Goal: Task Accomplishment & Management: Complete application form

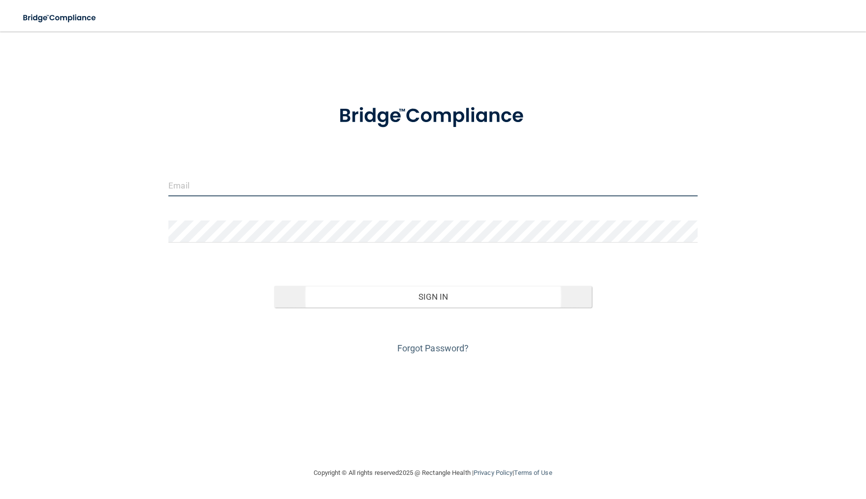
type input "[EMAIL_ADDRESS][DOMAIN_NAME]"
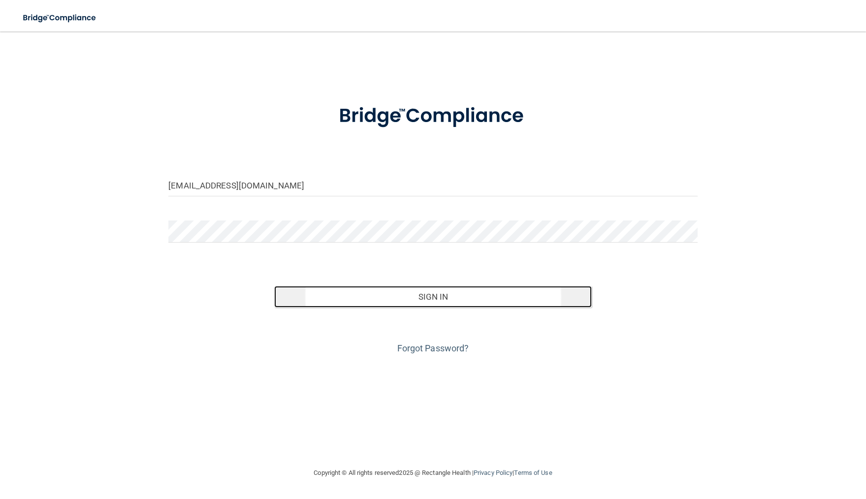
click at [456, 299] on button "Sign In" at bounding box center [433, 297] width 318 height 22
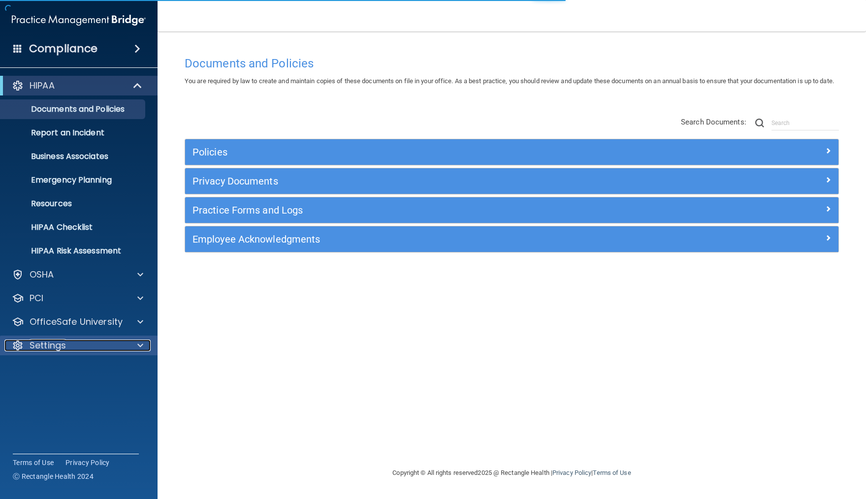
click at [141, 346] on span at bounding box center [140, 346] width 6 height 12
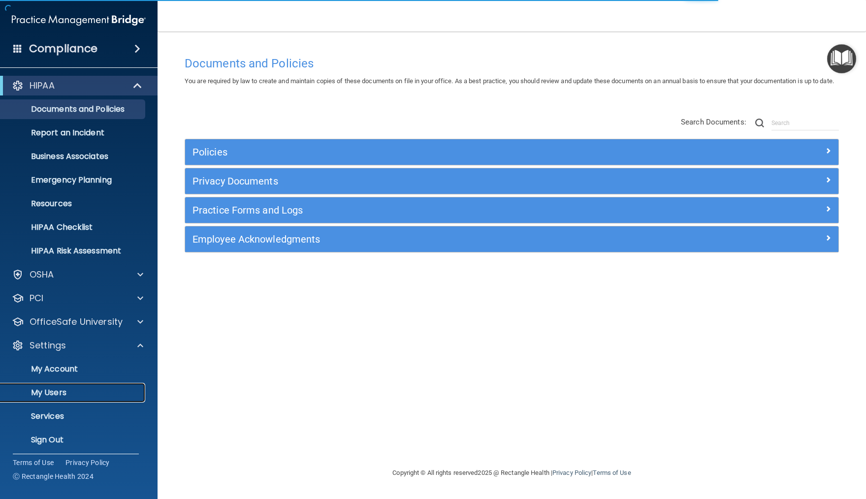
click at [104, 388] on p "My Users" at bounding box center [73, 393] width 134 height 10
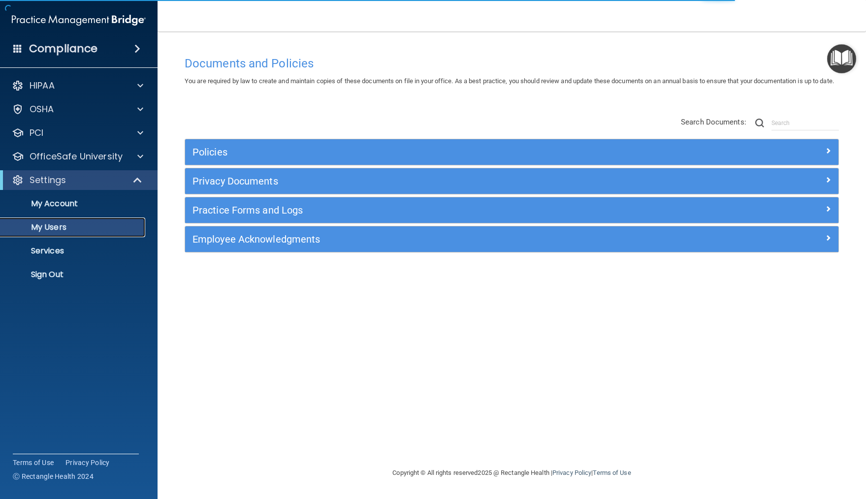
select select "20"
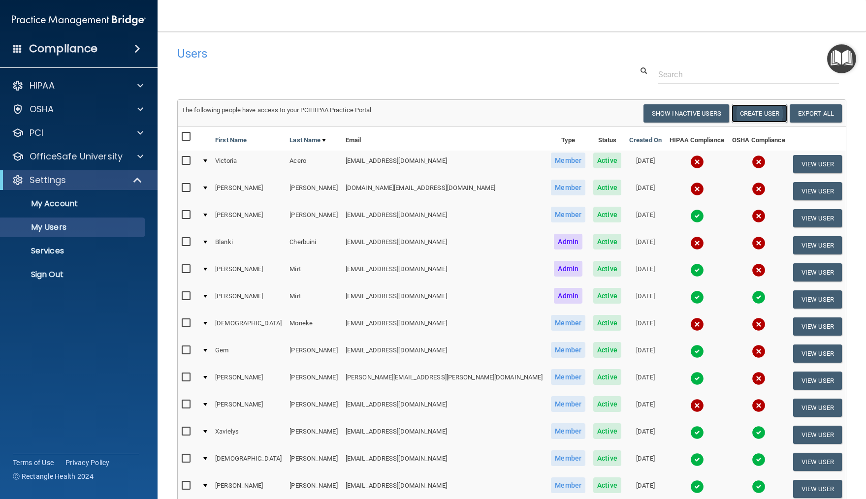
click at [756, 108] on button "Create User" at bounding box center [760, 113] width 56 height 18
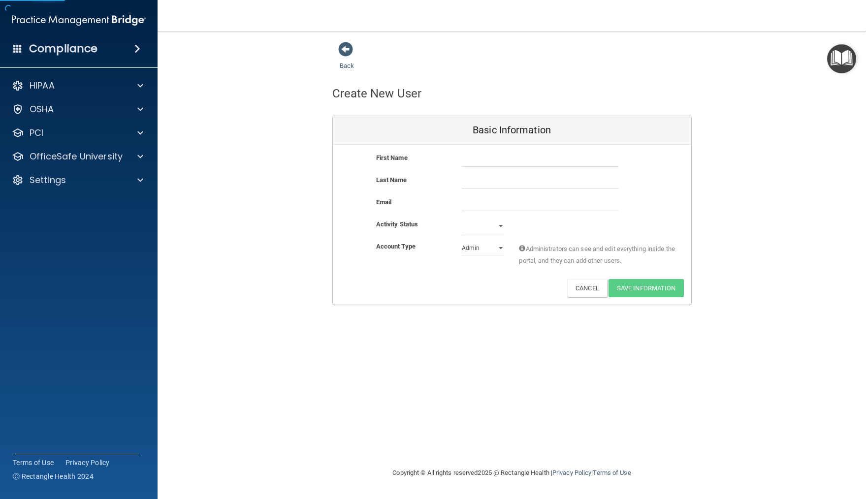
click at [454, 161] on div "First Name" at bounding box center [412, 158] width 86 height 12
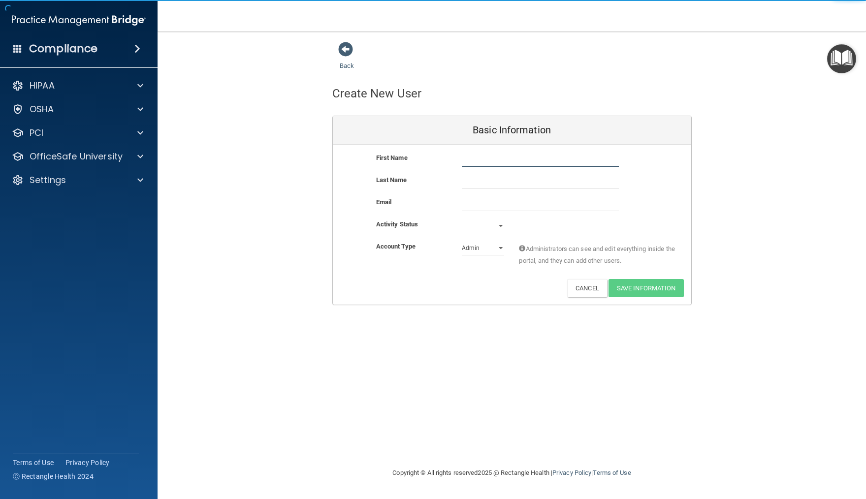
click at [479, 157] on input "text" at bounding box center [540, 159] width 157 height 15
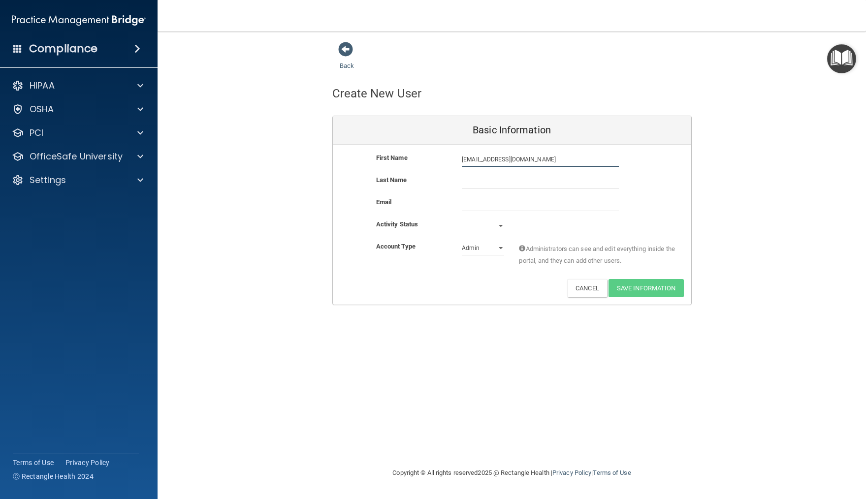
drag, startPoint x: 462, startPoint y: 158, endPoint x: 565, endPoint y: 159, distance: 103.4
click at [565, 159] on input "[EMAIL_ADDRESS][DOMAIN_NAME]" at bounding box center [540, 159] width 157 height 15
type input "[EMAIL_ADDRESS][DOMAIN_NAME]"
click at [467, 209] on input "email" at bounding box center [540, 204] width 157 height 15
paste input "[EMAIL_ADDRESS][DOMAIN_NAME]"
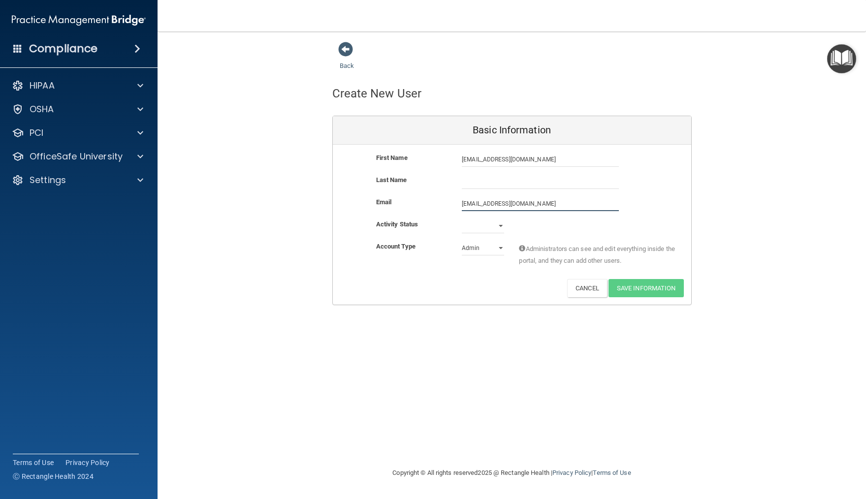
type input "[EMAIL_ADDRESS][DOMAIN_NAME]"
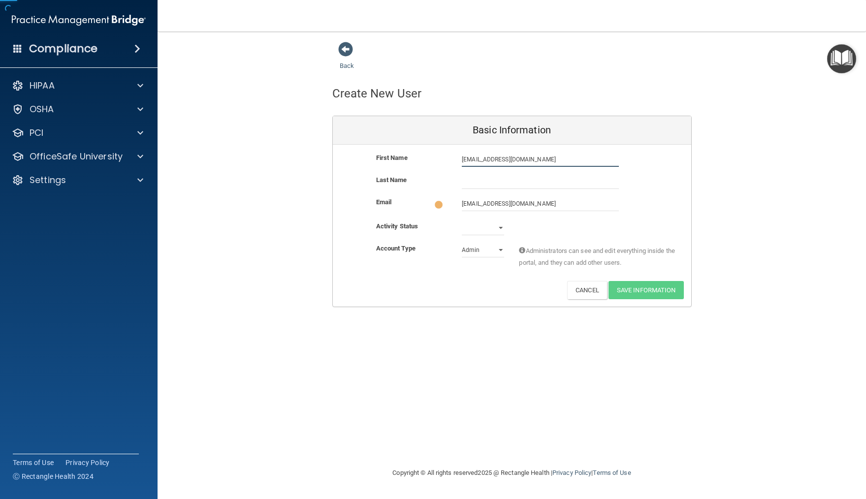
drag, startPoint x: 556, startPoint y: 159, endPoint x: 436, endPoint y: 154, distance: 119.8
click at [436, 154] on div "First Name [EMAIL_ADDRESS][DOMAIN_NAME] [EMAIL_ADDRESS][DOMAIN_NAME]" at bounding box center [512, 159] width 359 height 15
type input "[GEOGRAPHIC_DATA]"
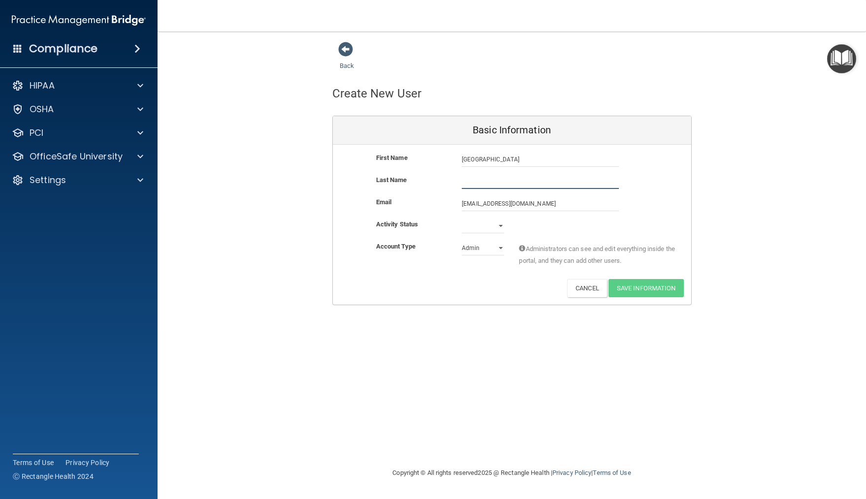
click at [467, 178] on input "text" at bounding box center [540, 181] width 157 height 15
type input "[PERSON_NAME]"
click at [503, 226] on select "Active Inactive" at bounding box center [483, 226] width 42 height 15
select select "active"
click at [496, 247] on select "Admin Member" at bounding box center [483, 248] width 42 height 15
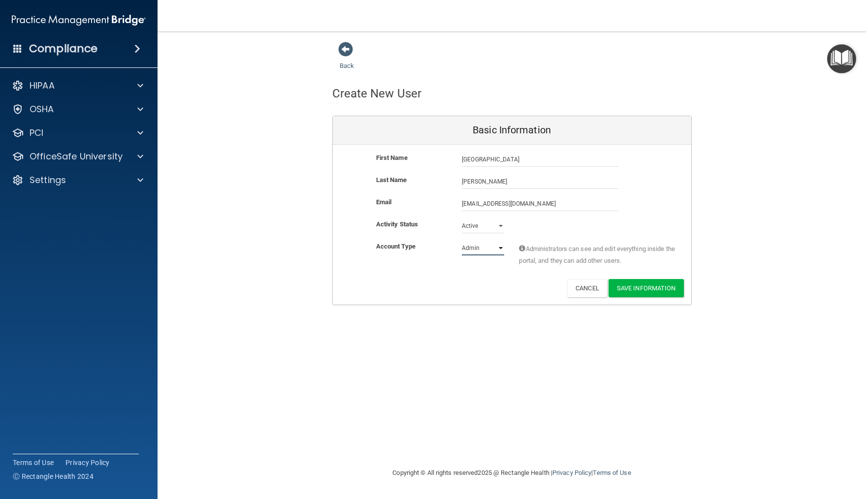
select select "practice_member"
click at [629, 289] on button "Save Information" at bounding box center [646, 288] width 75 height 18
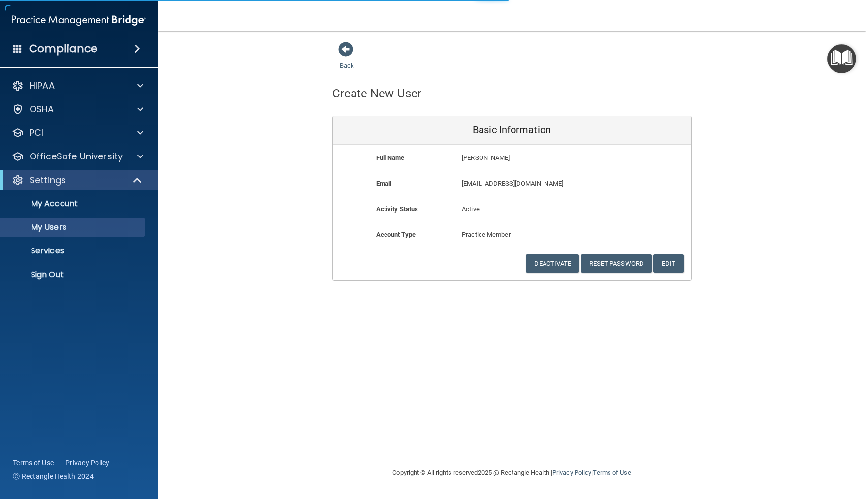
select select "20"
